Goal: Information Seeking & Learning: Learn about a topic

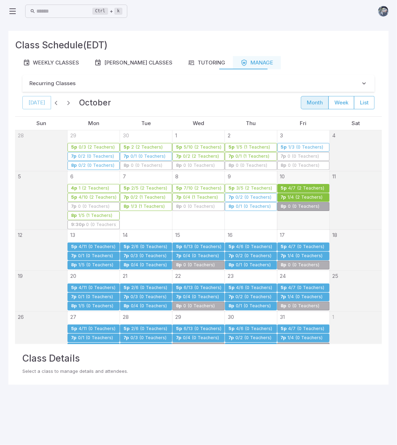
click at [296, 195] on div "1/4 (2 Teachers)" at bounding box center [306, 197] width 36 height 5
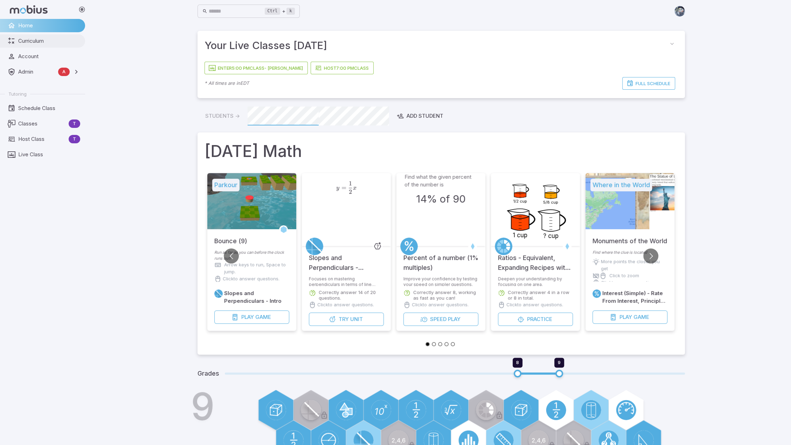
click at [55, 38] on span "Curriculum" at bounding box center [49, 41] width 62 height 8
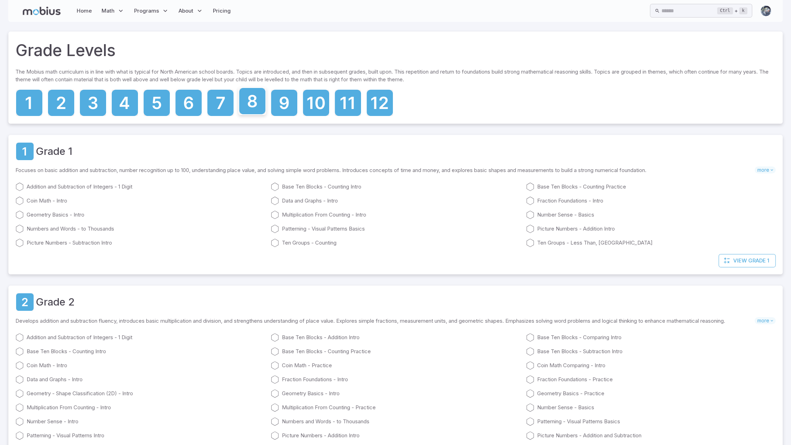
click at [248, 105] on icon at bounding box center [252, 101] width 9 height 13
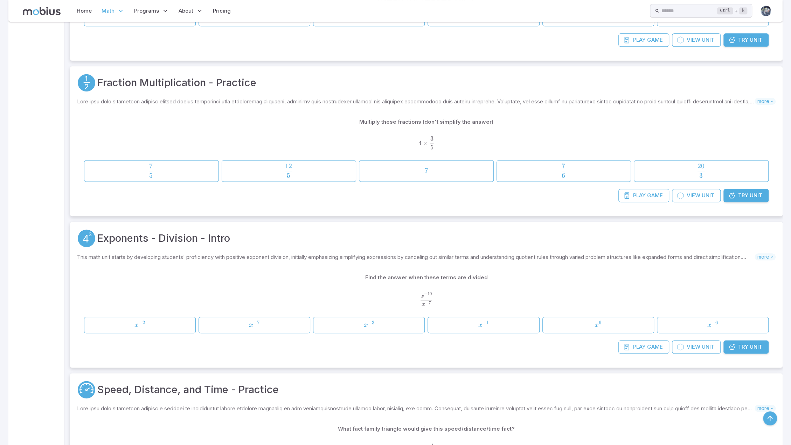
scroll to position [455, 0]
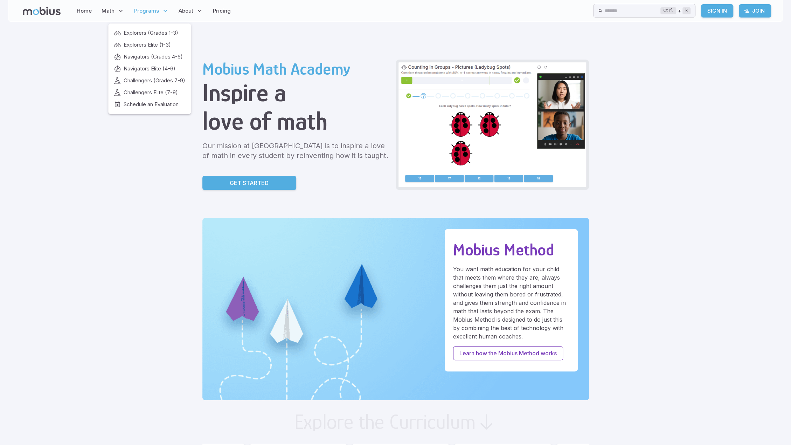
click at [154, 11] on span "Programs" at bounding box center [146, 11] width 25 height 8
click at [151, 41] on span "Explorers Elite (1-3)" at bounding box center [147, 45] width 47 height 8
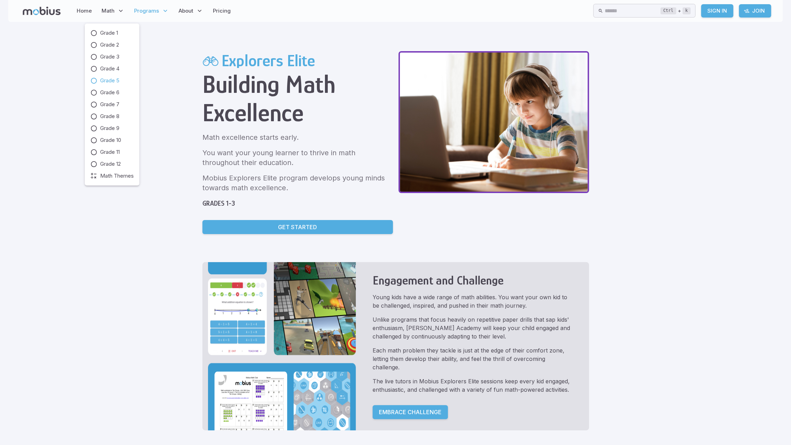
click at [111, 81] on span "Grade 5" at bounding box center [109, 81] width 19 height 8
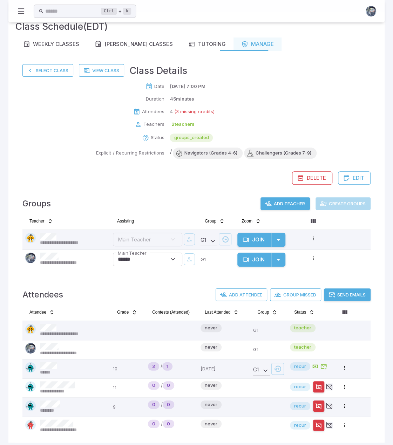
scroll to position [24, 0]
